Goal: Information Seeking & Learning: Check status

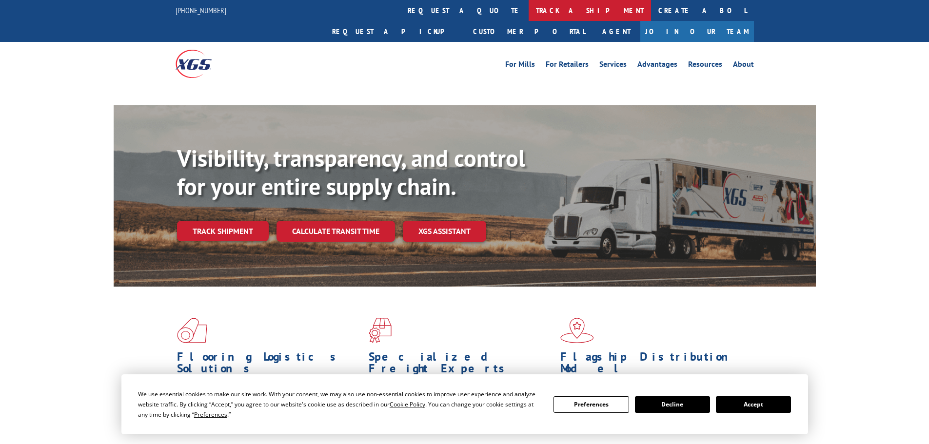
click at [529, 13] on link "track a shipment" at bounding box center [590, 10] width 122 height 21
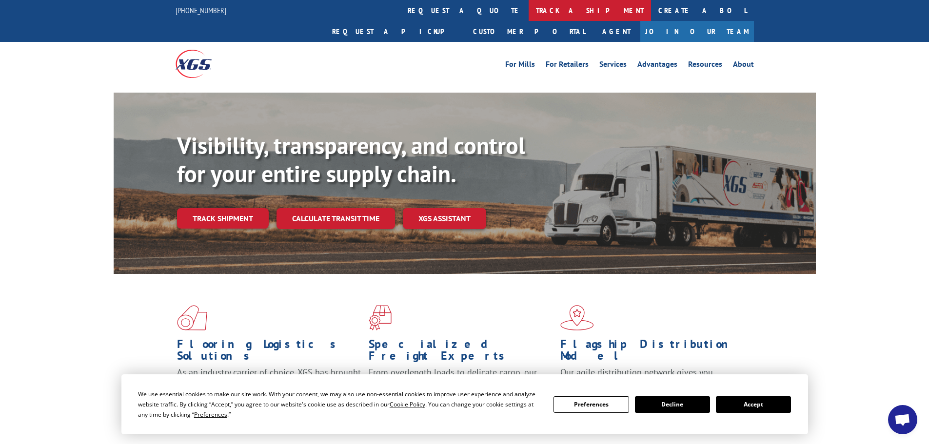
click at [529, 7] on link "track a shipment" at bounding box center [590, 10] width 122 height 21
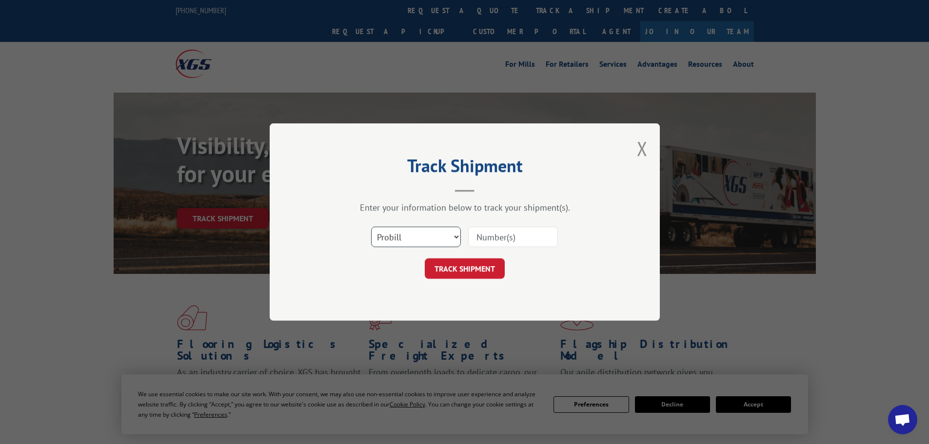
click at [389, 234] on select "Select category... Probill BOL PO" at bounding box center [416, 237] width 90 height 20
select select "bol"
click at [371, 227] on select "Select category... Probill BOL PO" at bounding box center [416, 237] width 90 height 20
click at [510, 234] on input at bounding box center [513, 237] width 90 height 20
paste input "5593613"
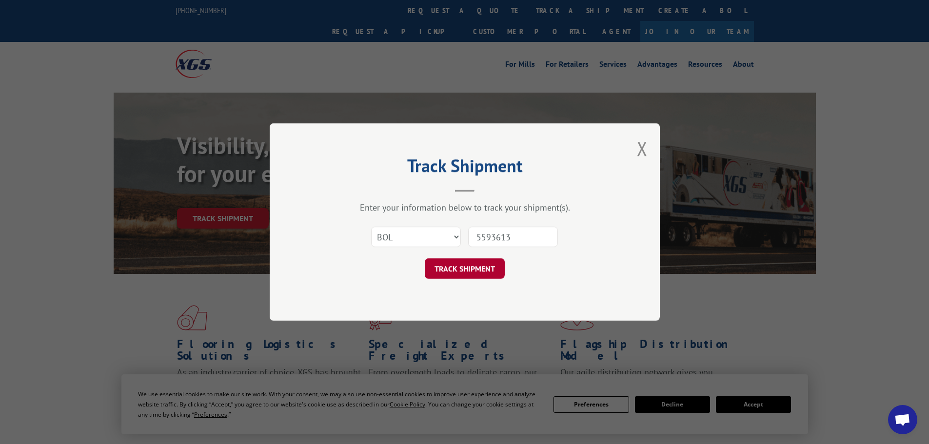
type input "5593613"
click at [467, 269] on button "TRACK SHIPMENT" at bounding box center [465, 269] width 80 height 20
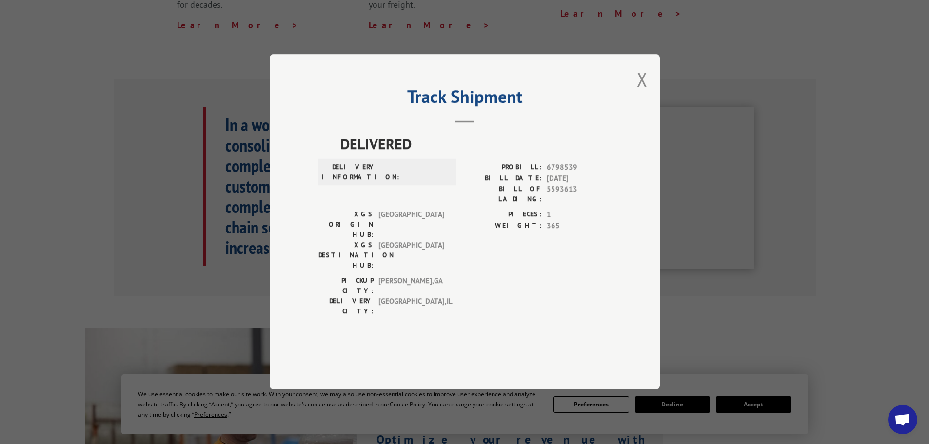
scroll to position [195, 0]
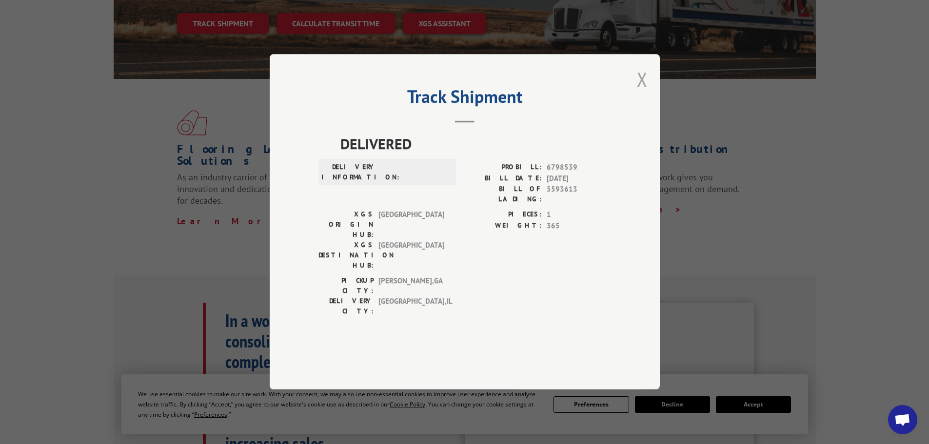
click at [644, 92] on button "Close modal" at bounding box center [642, 79] width 11 height 26
